Goal: Transaction & Acquisition: Purchase product/service

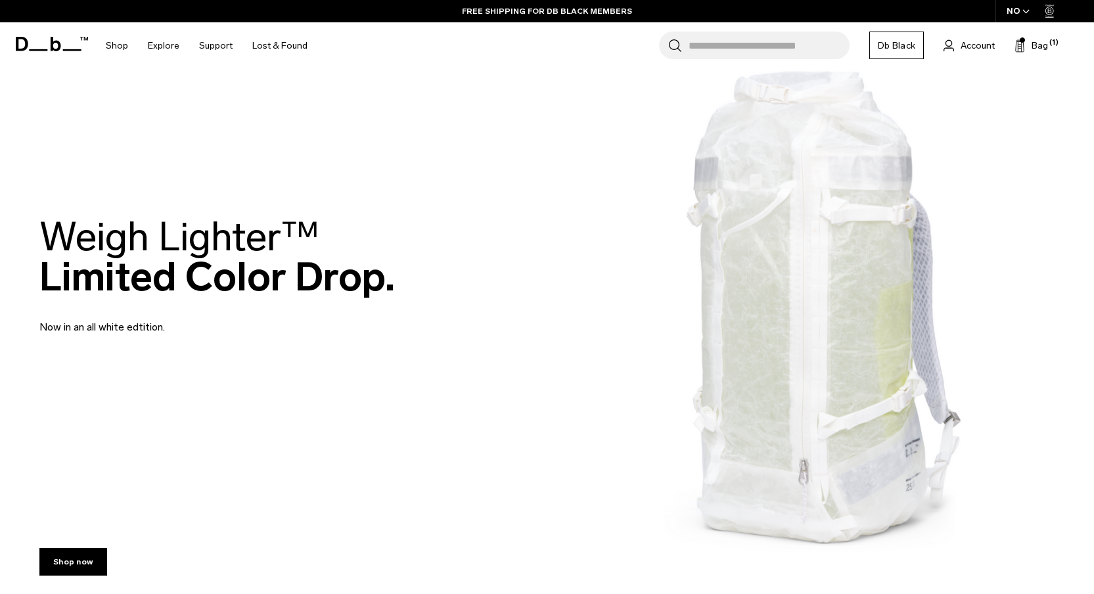
scroll to position [53, 0]
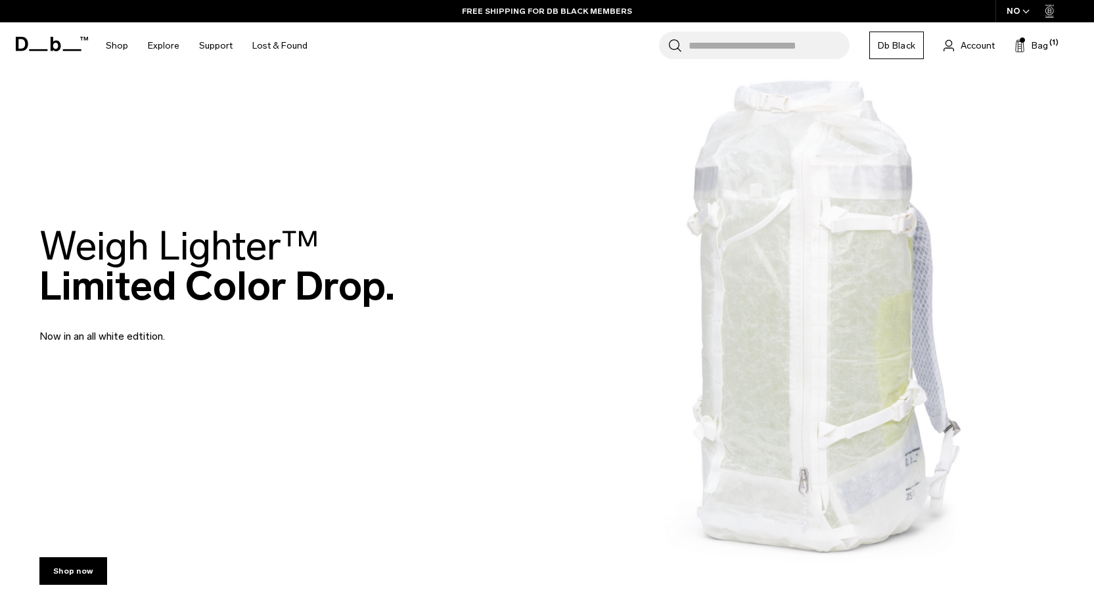
click at [137, 269] on h2 "Weigh Lighter™  Limited Color Drop." at bounding box center [216, 266] width 355 height 80
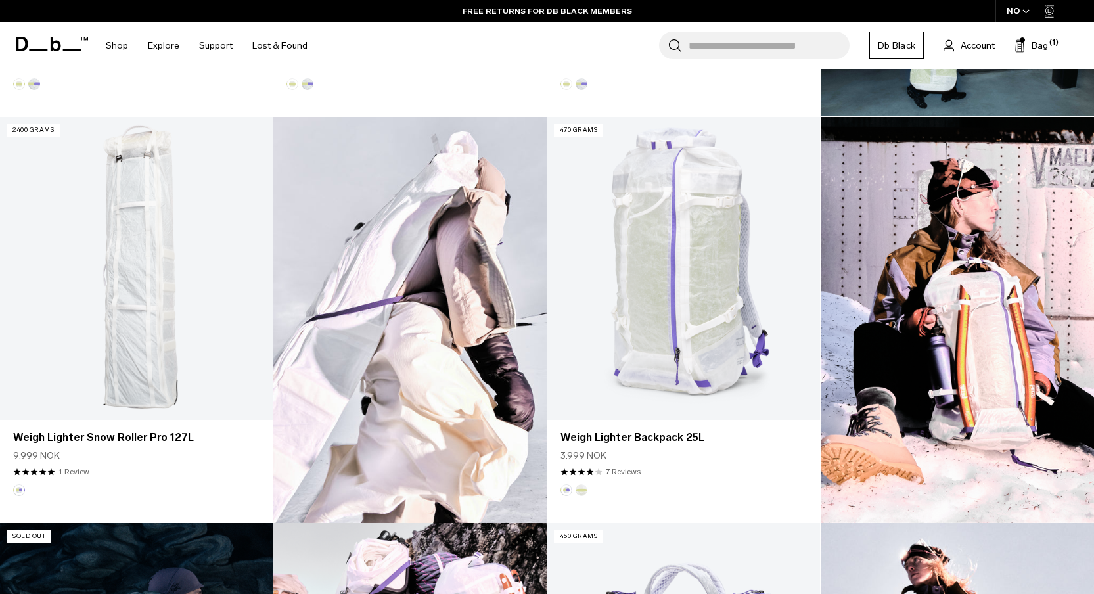
scroll to position [714, 0]
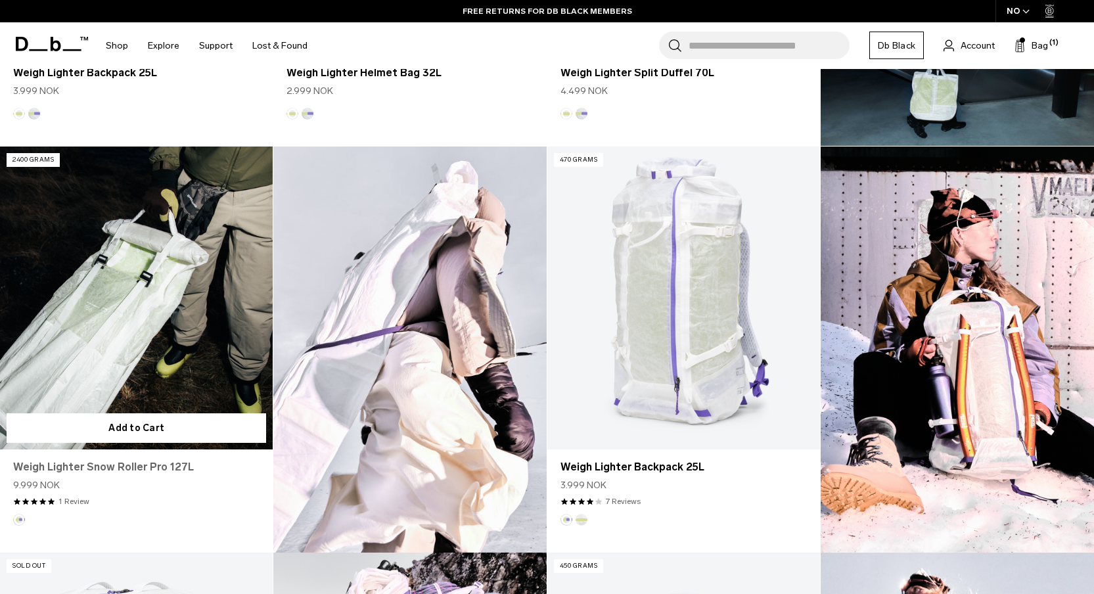
click at [121, 466] on link "Weigh Lighter Snow Roller Pro 127L" at bounding box center [136, 467] width 246 height 16
